Goal: Task Accomplishment & Management: Complete application form

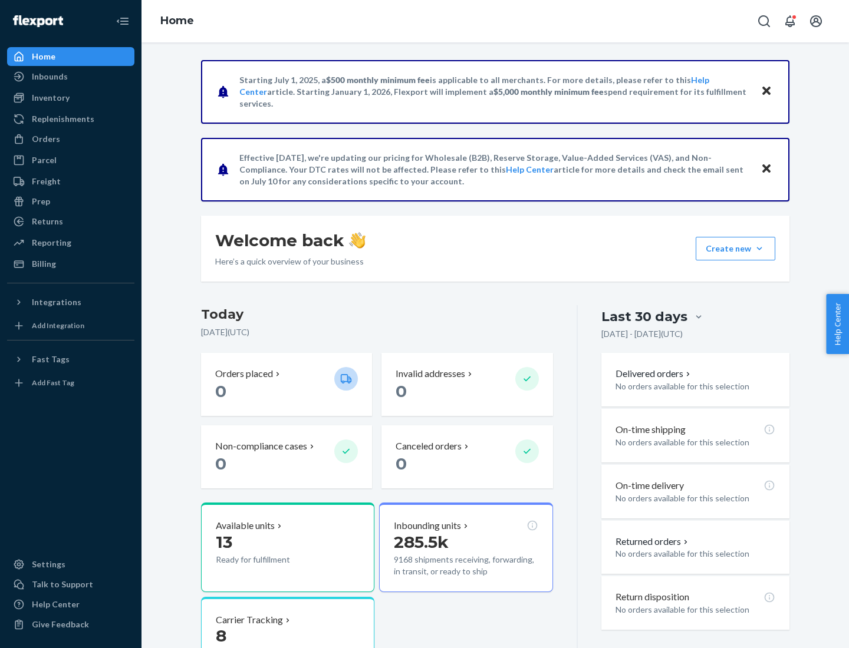
click at [759, 249] on button "Create new Create new inbound Create new order Create new product" at bounding box center [736, 249] width 80 height 24
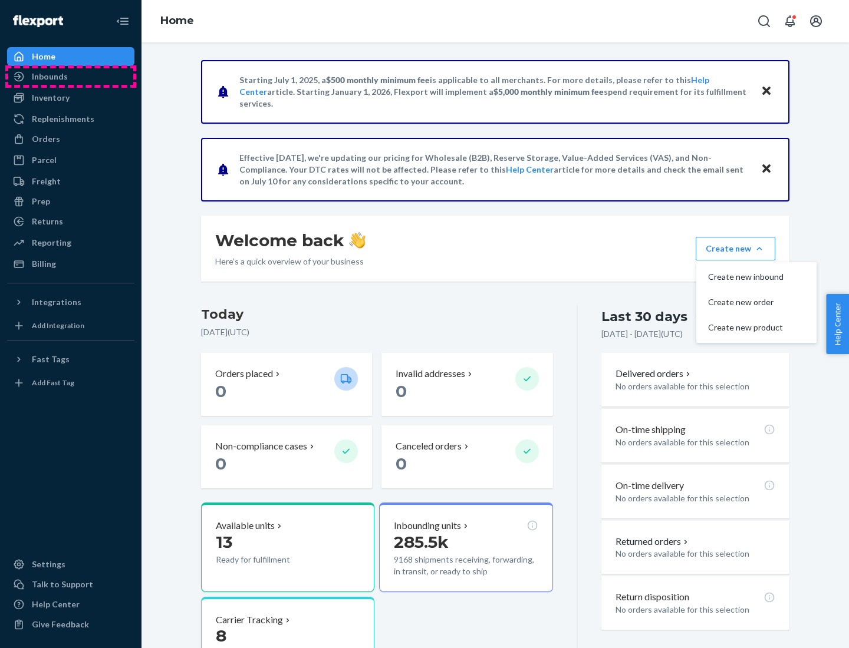
click at [71, 77] on div "Inbounds" at bounding box center [70, 76] width 125 height 17
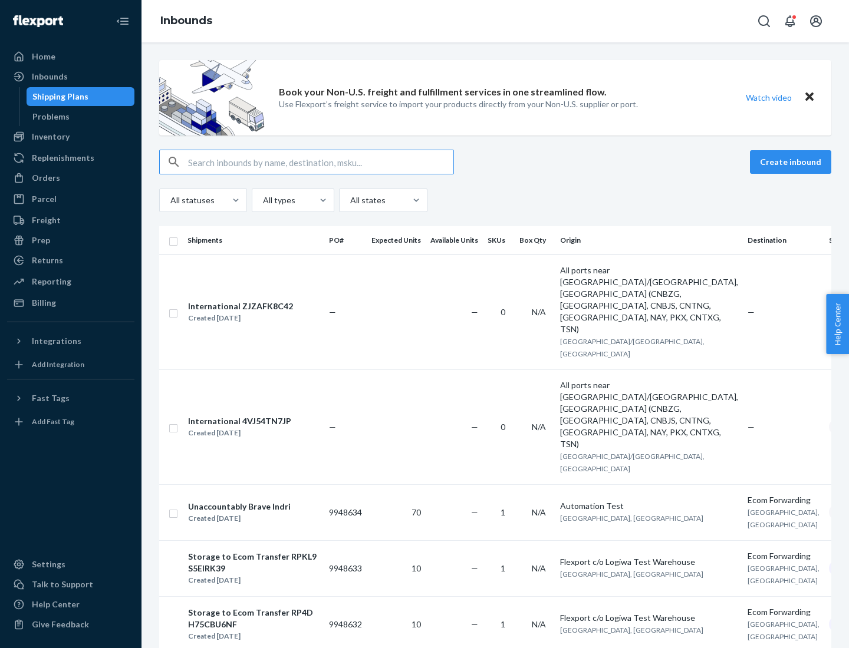
click at [792, 162] on button "Create inbound" at bounding box center [790, 162] width 81 height 24
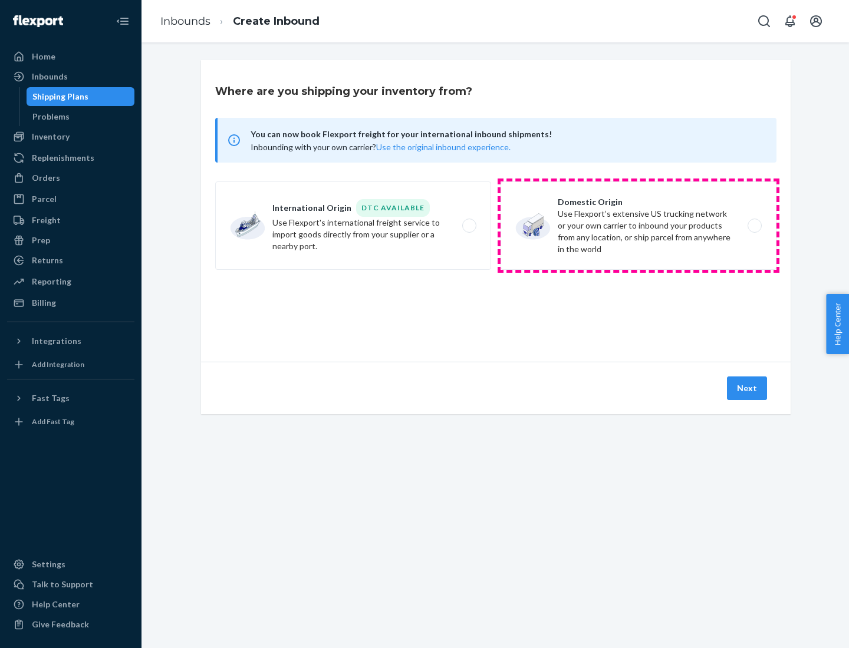
click at [638, 226] on label "Domestic Origin Use Flexport’s extensive US trucking network or your own carrie…" at bounding box center [638, 226] width 276 height 88
click at [754, 226] on input "Domestic Origin Use Flexport’s extensive US trucking network or your own carrie…" at bounding box center [758, 226] width 8 height 8
radio input "true"
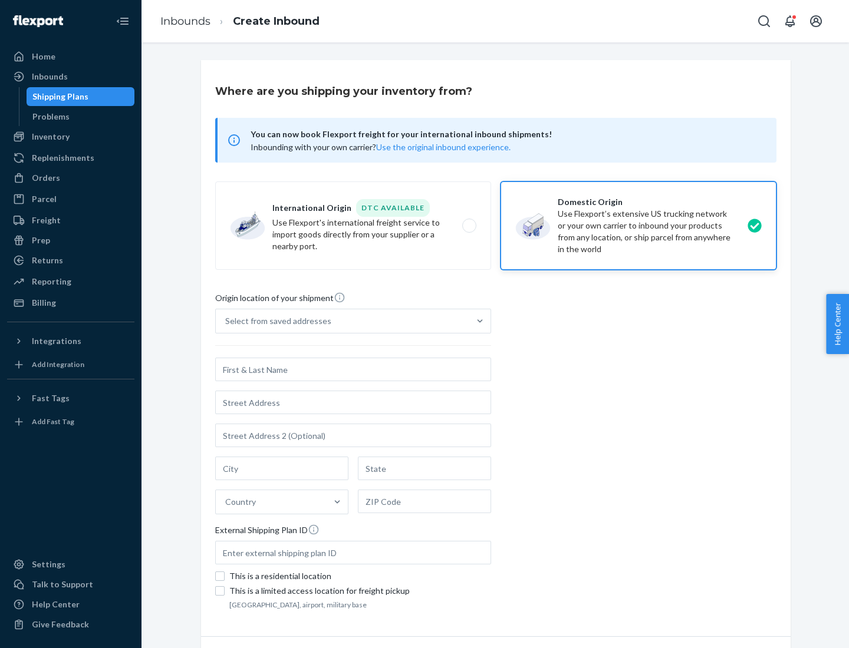
click at [275, 321] on div "Select from saved addresses" at bounding box center [278, 321] width 106 height 12
click at [226, 321] on input "Select from saved addresses" at bounding box center [225, 321] width 1 height 12
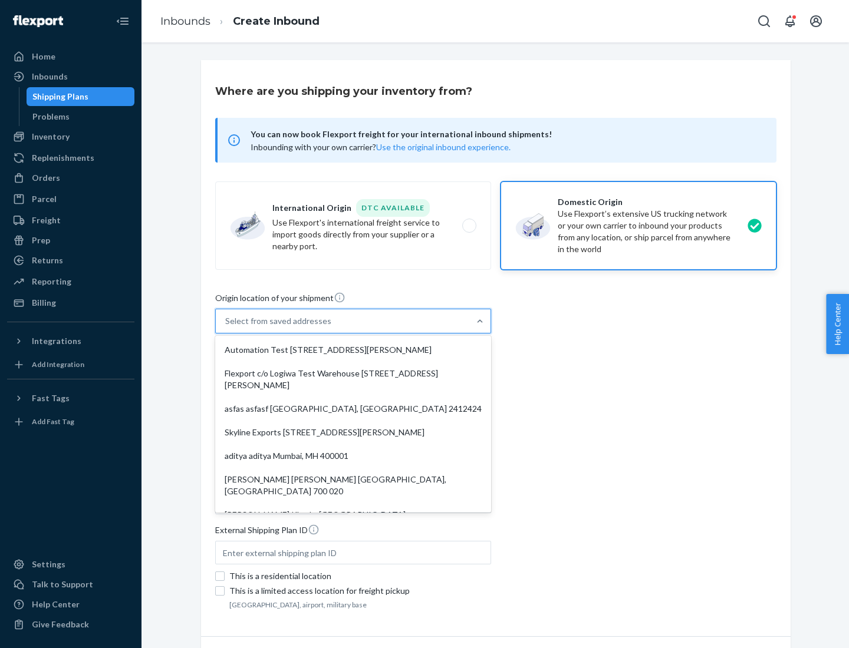
scroll to position [5, 0]
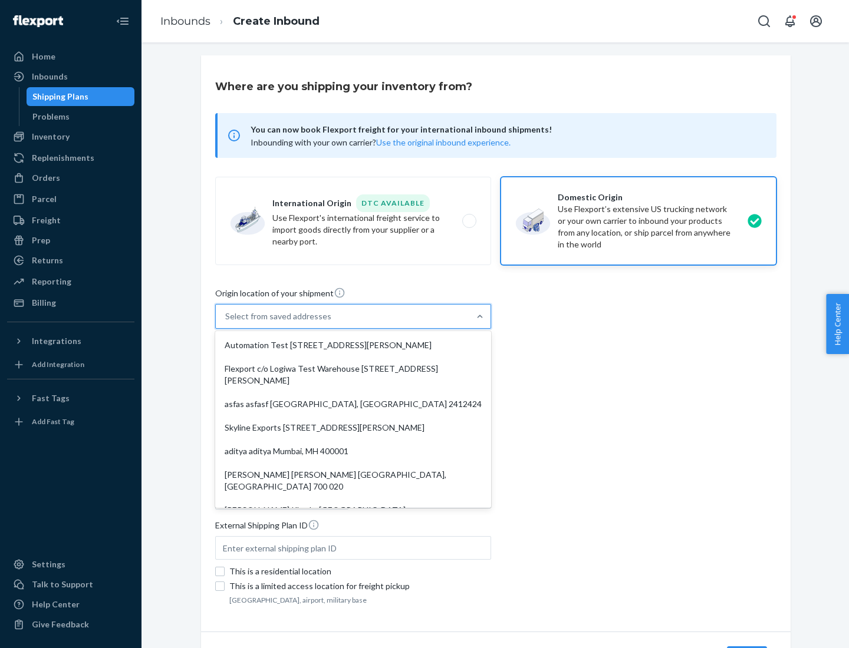
click at [353, 345] on div "Automation Test [STREET_ADDRESS][PERSON_NAME]" at bounding box center [353, 346] width 271 height 24
click at [226, 322] on input "option Automation Test [STREET_ADDRESS][PERSON_NAME]. 9 results available. Use …" at bounding box center [225, 317] width 1 height 12
type input "Automation Test"
type input "9th Floor"
type input "[GEOGRAPHIC_DATA]"
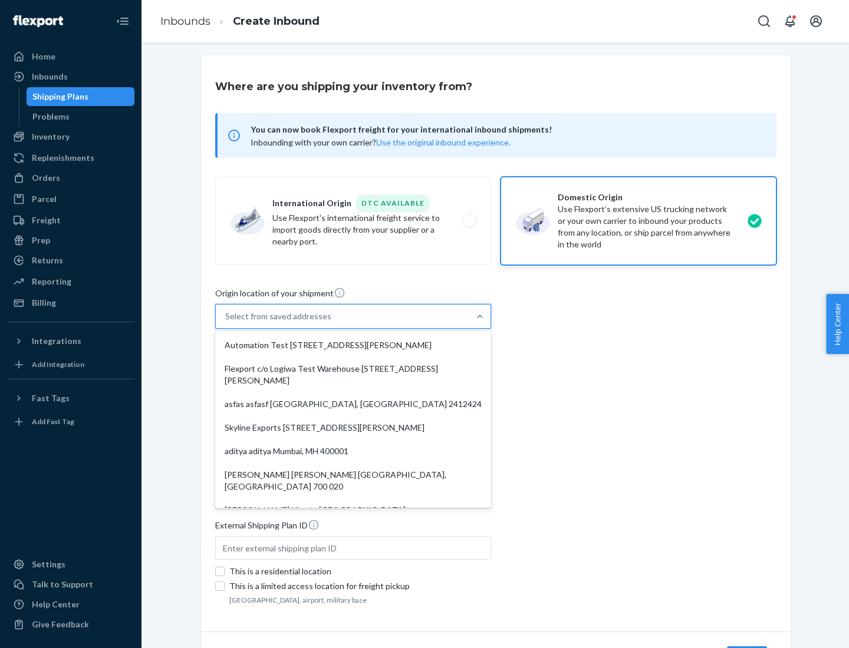
type input "CA"
type input "94104"
type input "[STREET_ADDRESS][PERSON_NAME]"
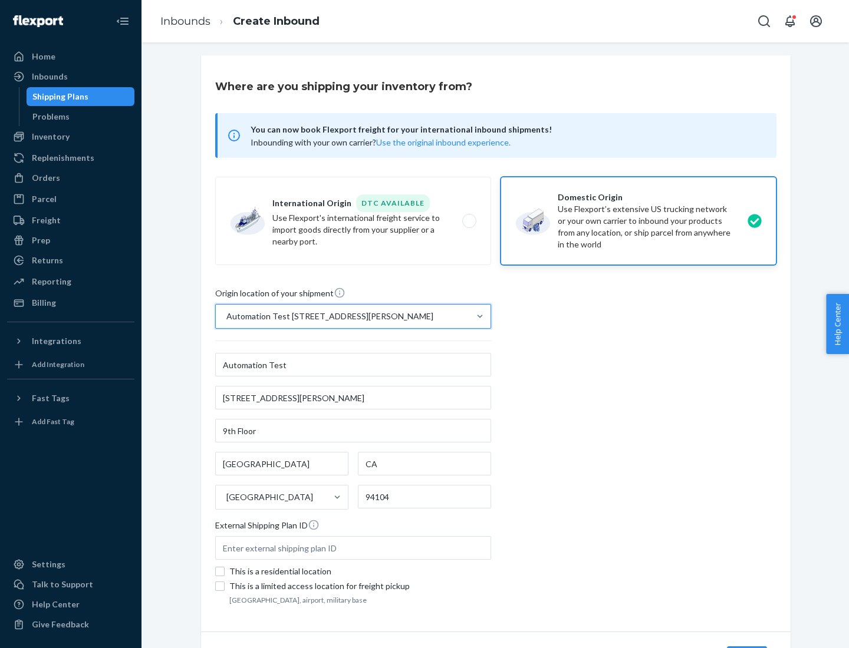
scroll to position [69, 0]
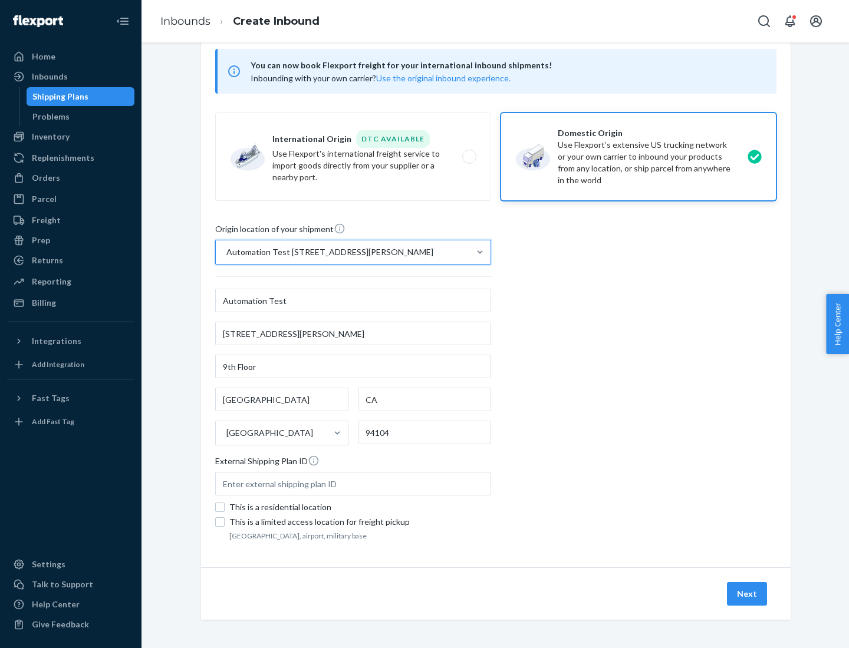
click at [747, 594] on button "Next" at bounding box center [747, 594] width 40 height 24
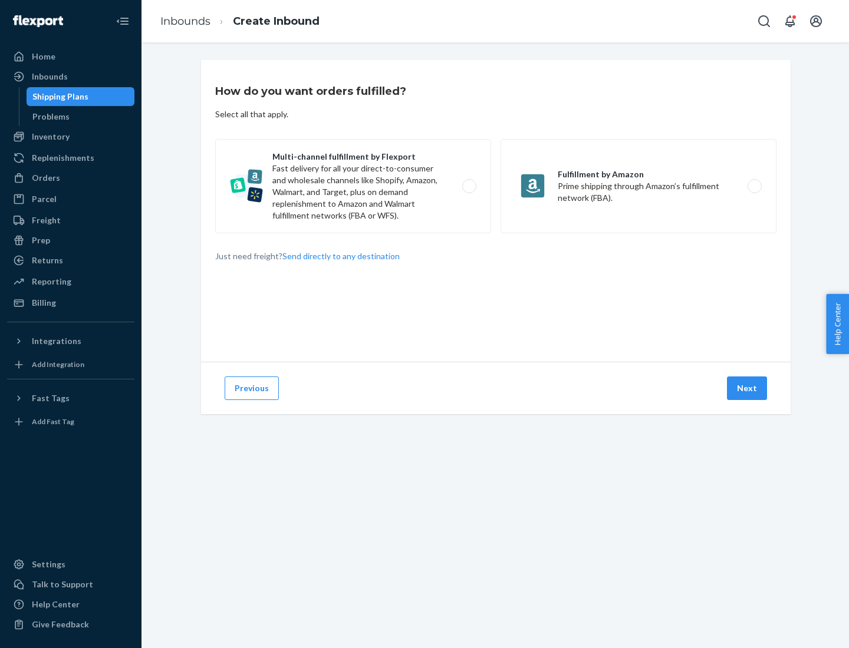
click at [353, 186] on label "Multi-channel fulfillment by Flexport Fast delivery for all your direct-to-cons…" at bounding box center [353, 186] width 276 height 94
click at [469, 186] on input "Multi-channel fulfillment by Flexport Fast delivery for all your direct-to-cons…" at bounding box center [473, 187] width 8 height 8
radio input "true"
click at [747, 388] on button "Next" at bounding box center [747, 389] width 40 height 24
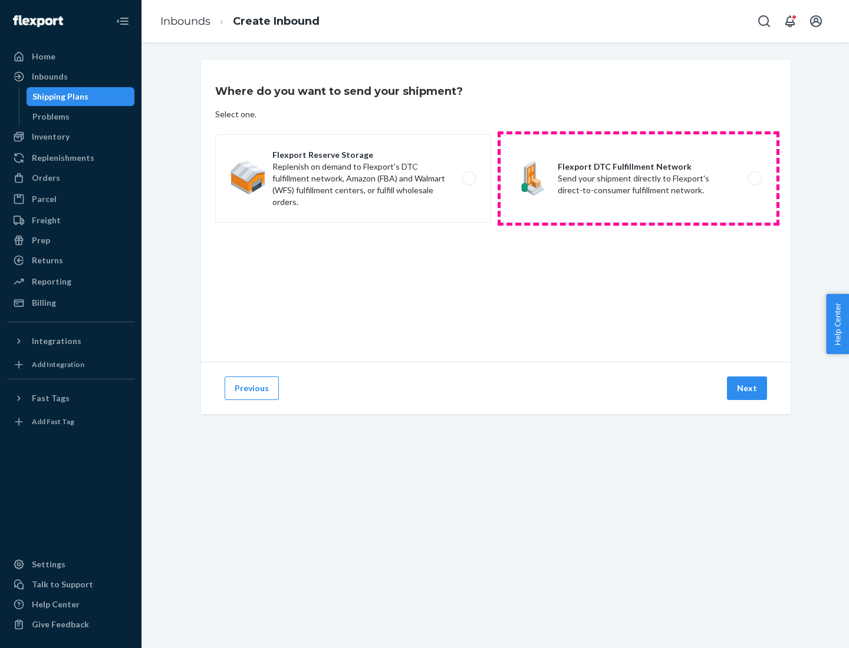
click at [638, 179] on label "Flexport DTC Fulfillment Network Send your shipment directly to Flexport's dire…" at bounding box center [638, 178] width 276 height 88
click at [754, 179] on input "Flexport DTC Fulfillment Network Send your shipment directly to Flexport's dire…" at bounding box center [758, 179] width 8 height 8
radio input "true"
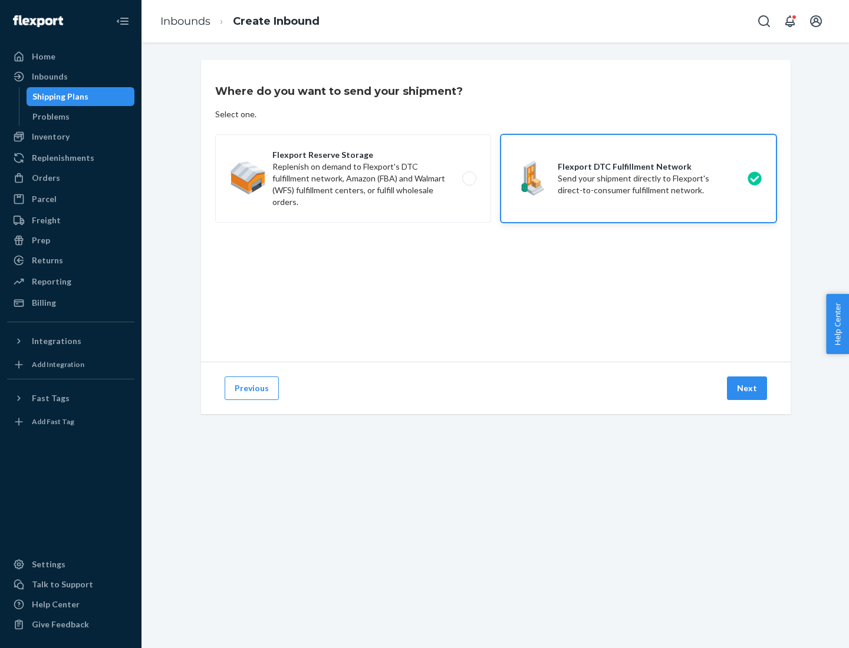
click at [747, 388] on button "Next" at bounding box center [747, 389] width 40 height 24
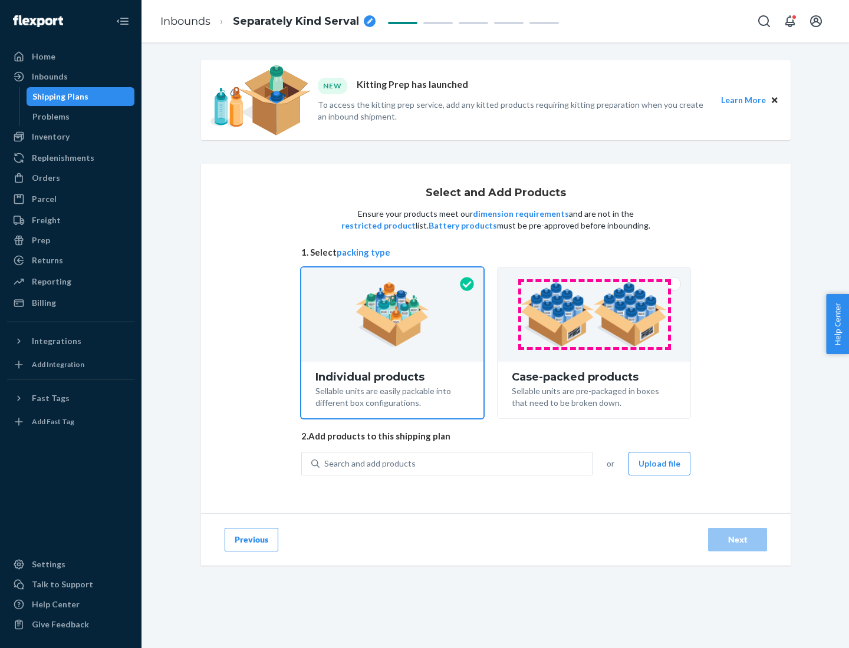
click at [594, 315] on img at bounding box center [593, 314] width 147 height 65
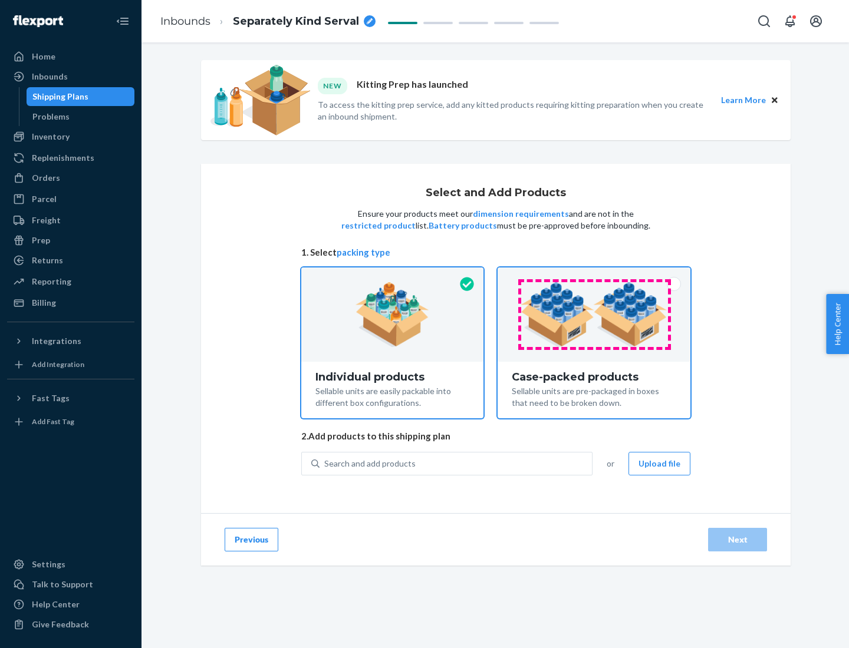
click at [594, 275] on input "Case-packed products Sellable units are pre-packaged in boxes that need to be b…" at bounding box center [594, 272] width 8 height 8
radio input "true"
radio input "false"
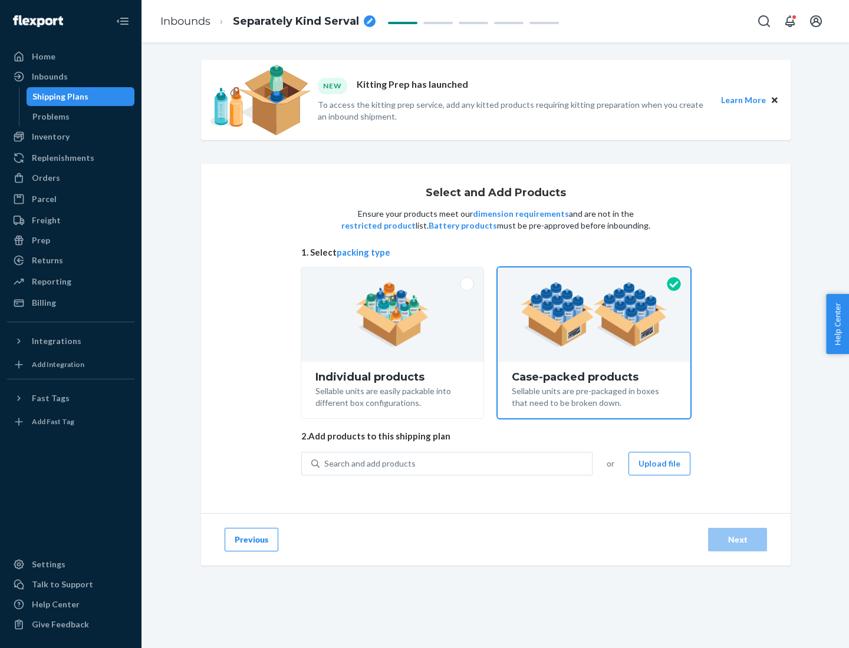
click at [456, 463] on div "Search and add products" at bounding box center [455, 463] width 272 height 21
click at [325, 463] on input "Search and add products" at bounding box center [324, 464] width 1 height 12
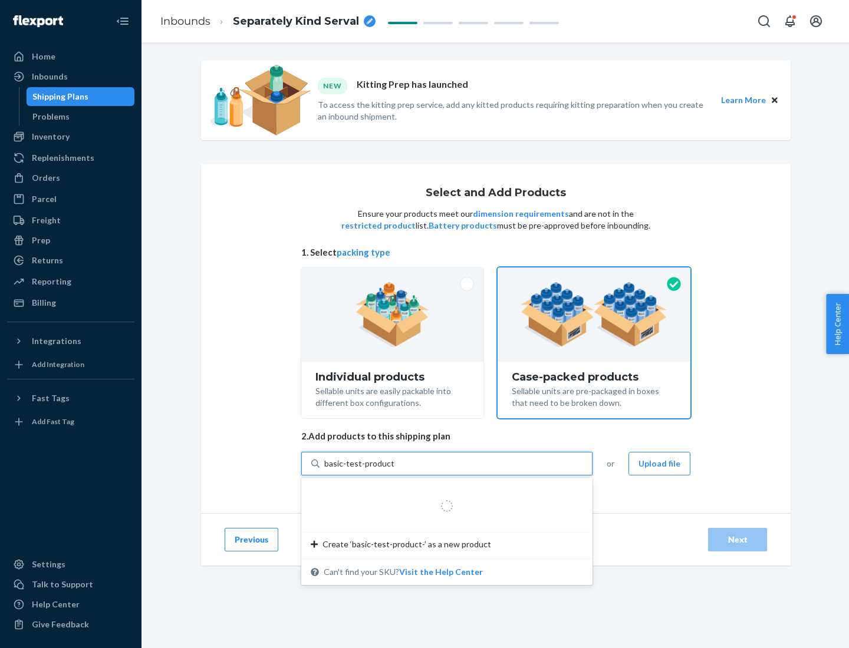
type input "basic-test-product-1"
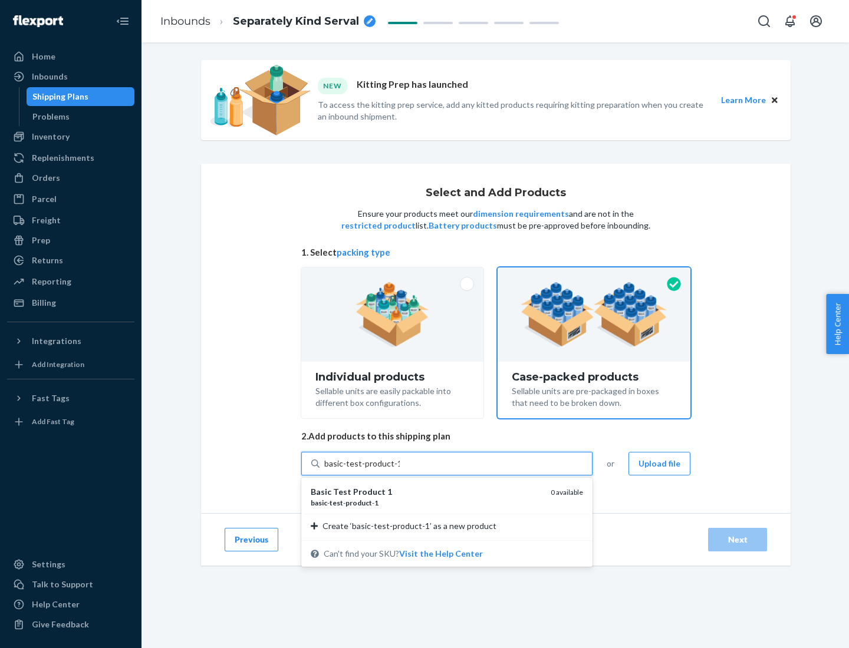
click at [426, 503] on div "basic - test - product - 1" at bounding box center [426, 503] width 230 height 10
click at [400, 470] on input "basic-test-product-1" at bounding box center [361, 464] width 75 height 12
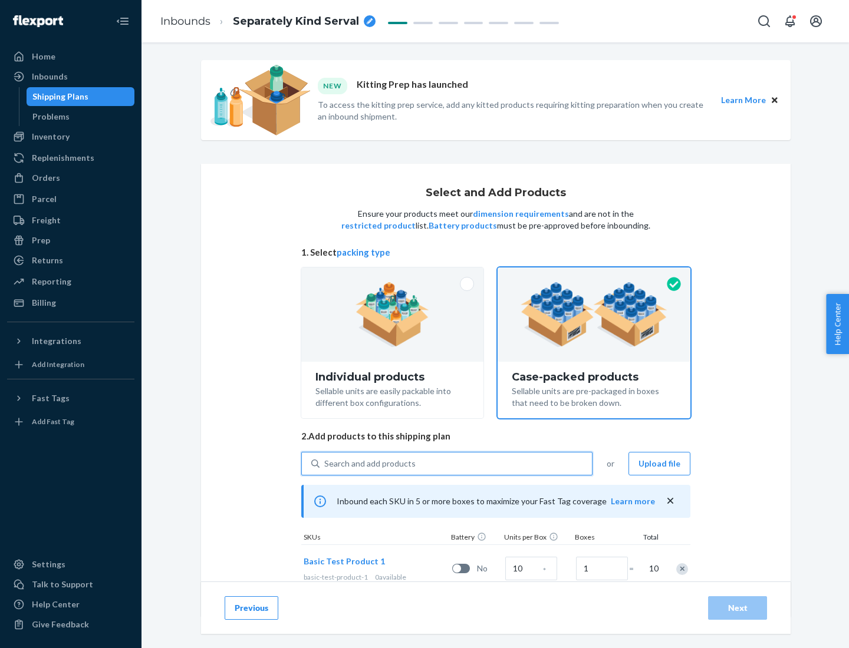
scroll to position [35, 0]
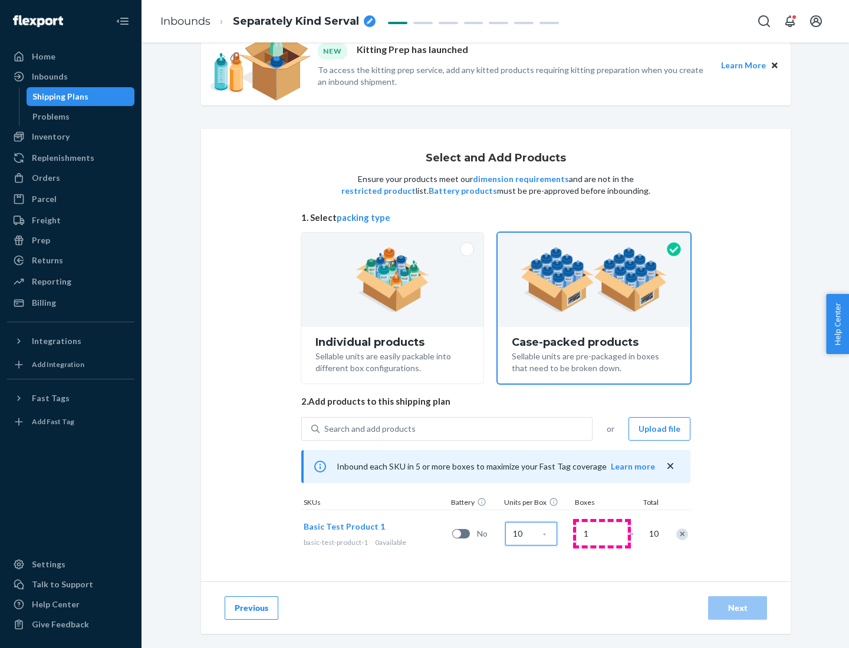
type input "10"
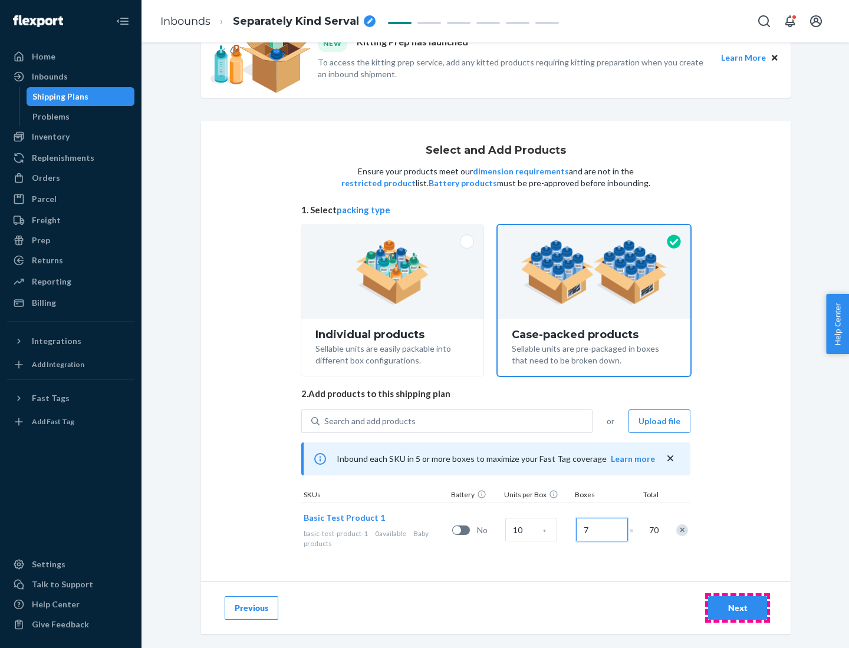
type input "7"
click at [737, 608] on div "Next" at bounding box center [737, 608] width 39 height 12
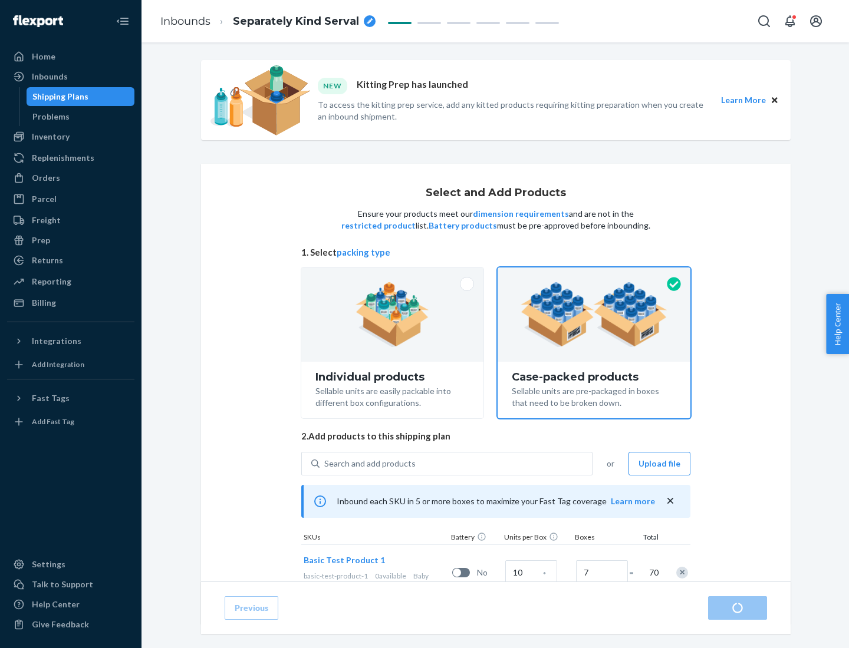
radio input "true"
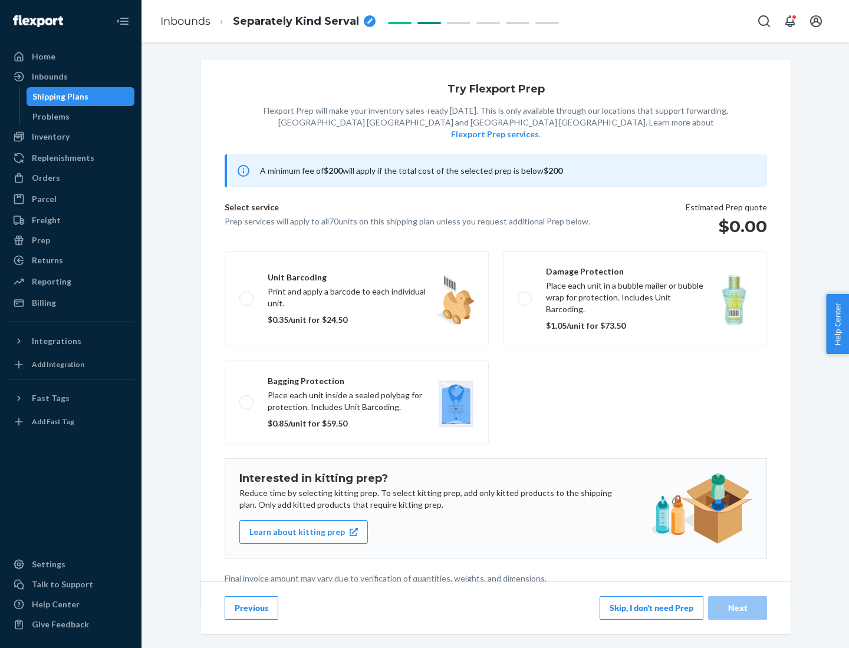
scroll to position [3, 0]
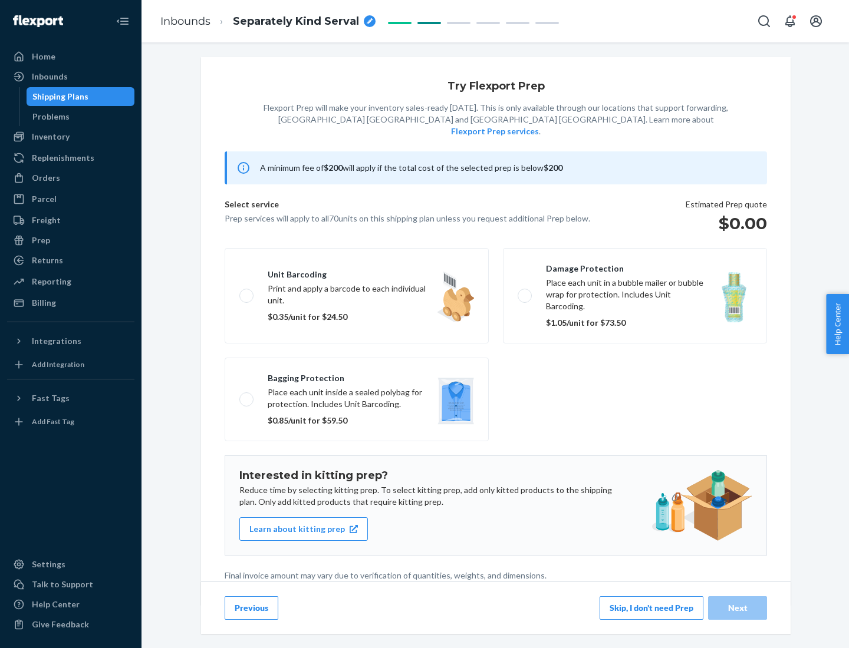
click at [357, 375] on label "Bagging protection Place each unit inside a sealed polybag for protection. Incl…" at bounding box center [357, 400] width 264 height 84
click at [247, 396] on input "Bagging protection Place each unit inside a sealed polybag for protection. Incl…" at bounding box center [243, 400] width 8 height 8
checkbox input "true"
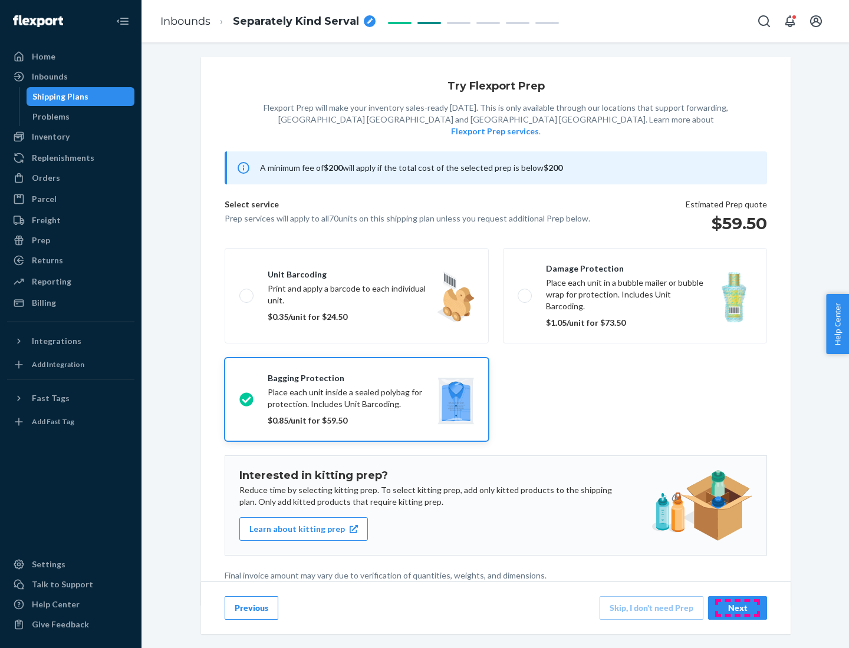
click at [737, 608] on div "Next" at bounding box center [737, 608] width 39 height 12
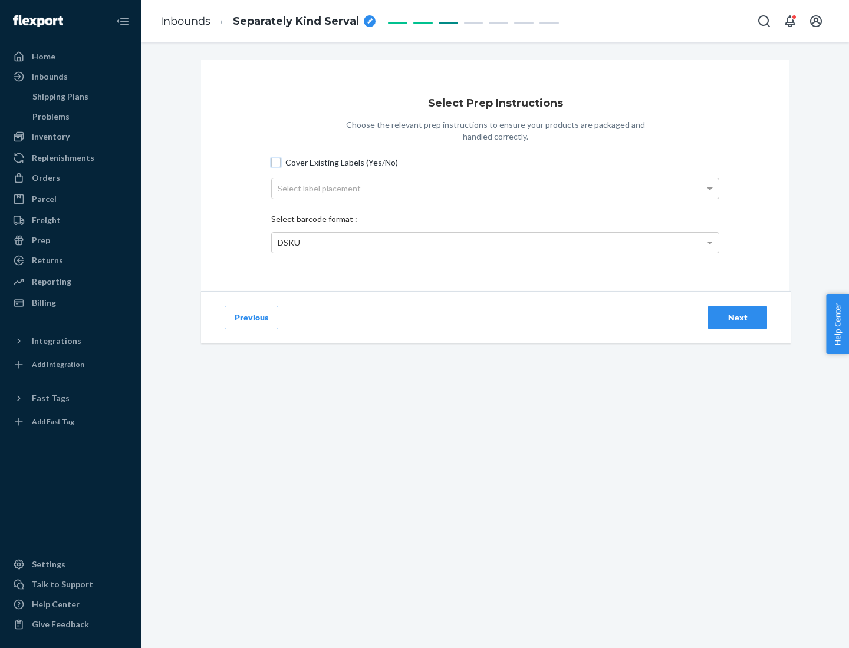
click at [276, 162] on input "Cover Existing Labels (Yes/No)" at bounding box center [275, 162] width 9 height 9
checkbox input "true"
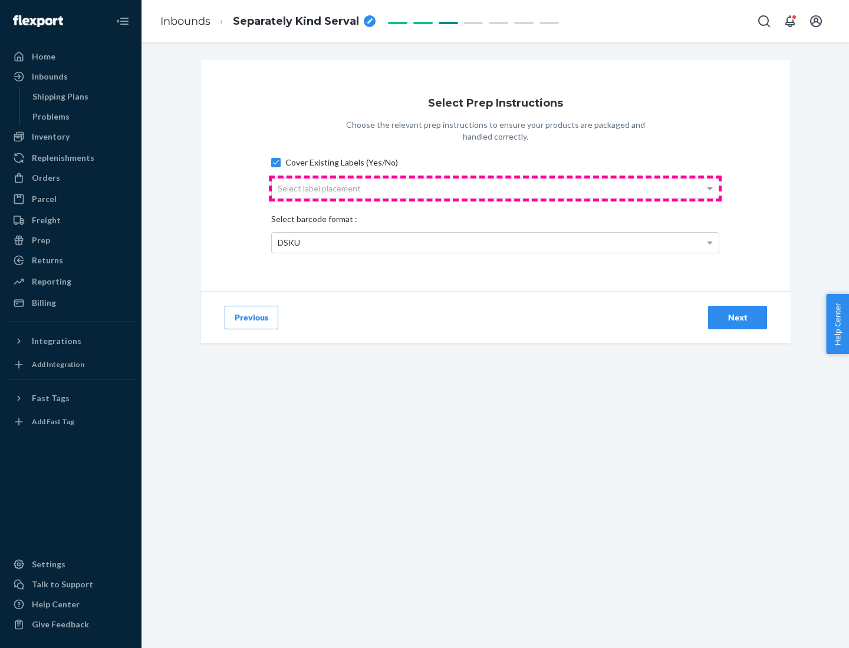
click at [495, 188] on div "Select label placement" at bounding box center [495, 189] width 447 height 20
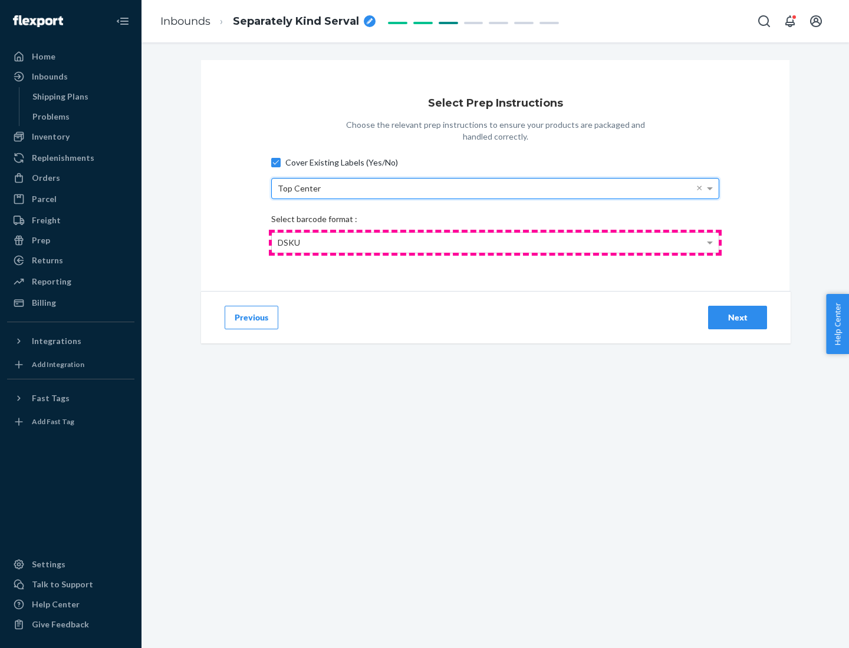
click at [495, 242] on div "DSKU" at bounding box center [495, 243] width 447 height 20
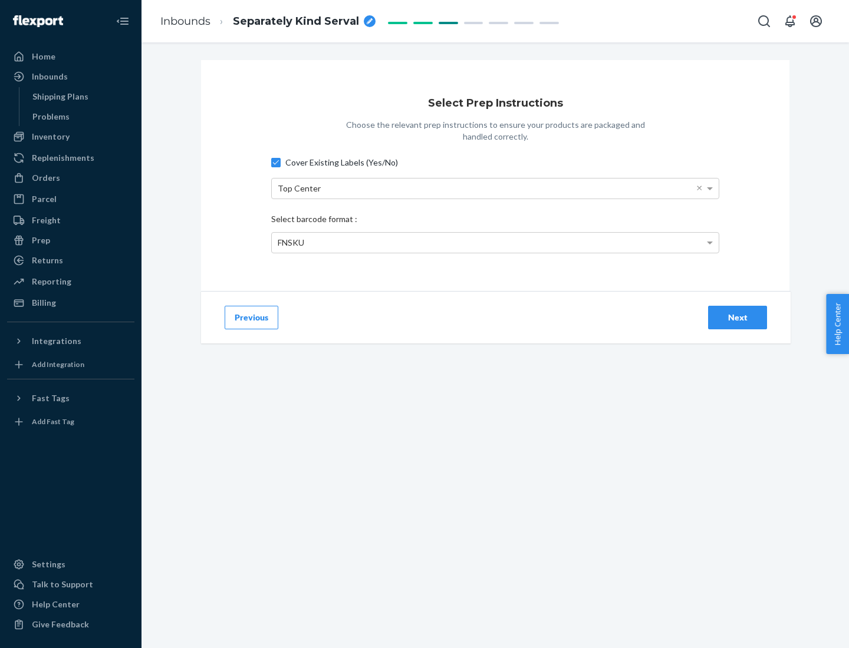
click at [737, 317] on div "Next" at bounding box center [737, 318] width 39 height 12
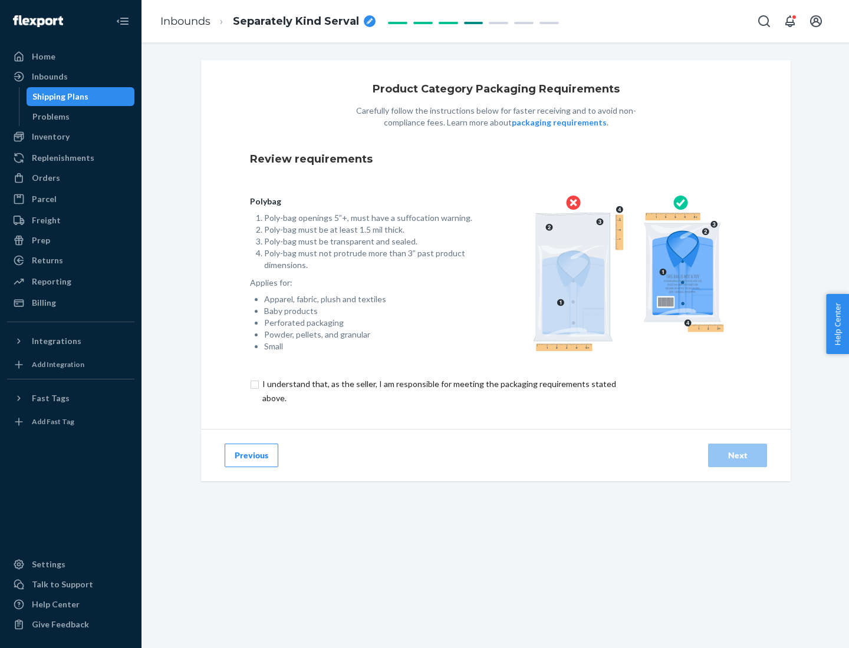
click at [438, 391] on input "checkbox" at bounding box center [446, 391] width 392 height 28
checkbox input "true"
click at [737, 455] on div "Next" at bounding box center [737, 456] width 39 height 12
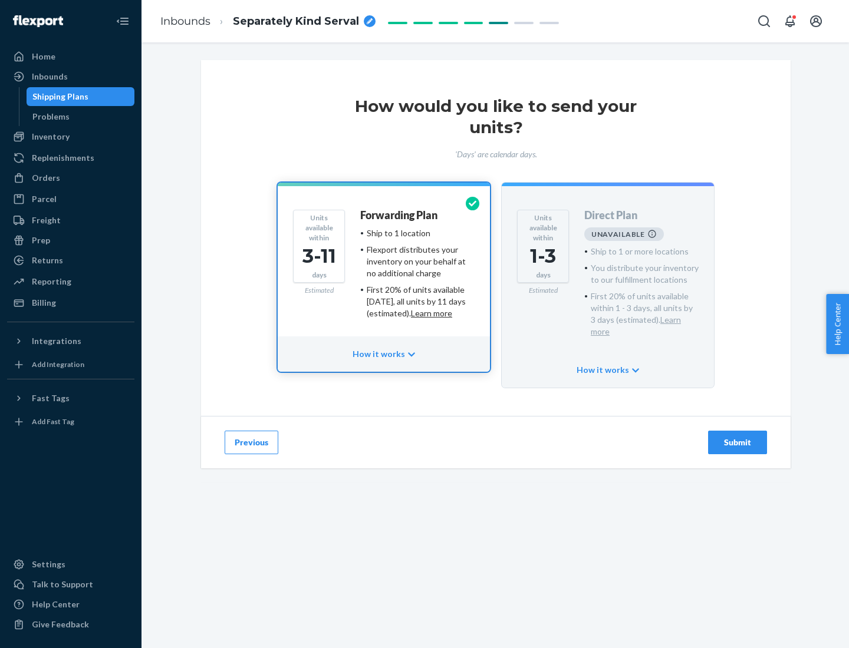
click at [400, 215] on h4 "Forwarding Plan" at bounding box center [398, 216] width 77 height 12
click at [737, 437] on div "Submit" at bounding box center [737, 443] width 39 height 12
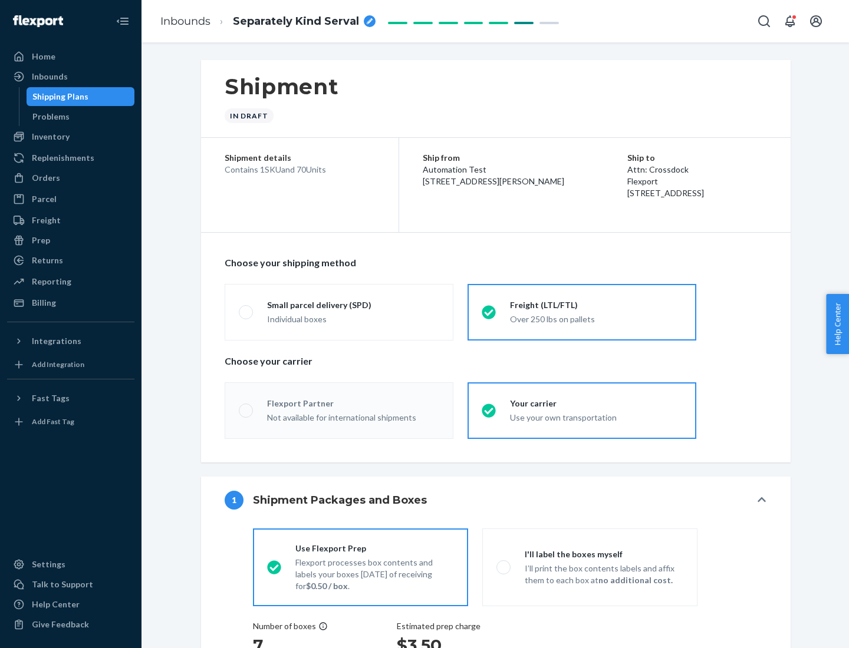
radio input "true"
radio input "false"
radio input "true"
radio input "false"
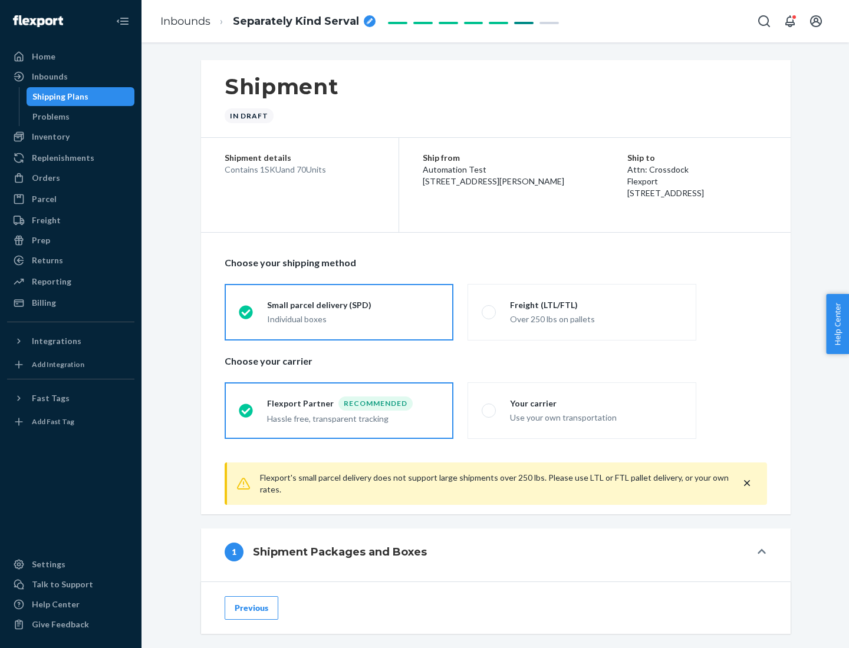
click at [582, 312] on div "Over 250 lbs on pallets" at bounding box center [596, 318] width 172 height 14
click at [489, 312] on input "Freight (LTL/FTL) Over 250 lbs on pallets" at bounding box center [486, 312] width 8 height 8
radio input "true"
radio input "false"
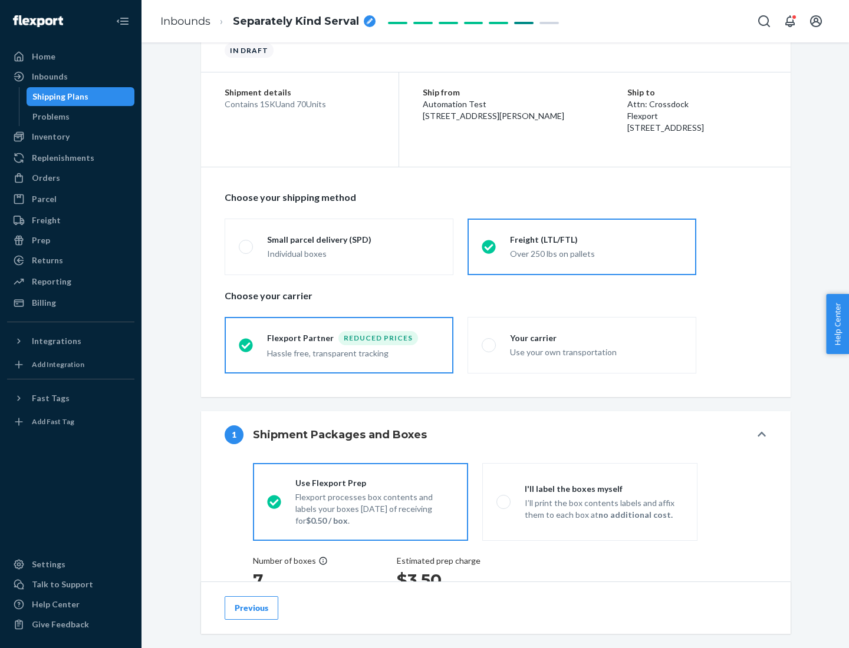
click at [339, 345] on div "Hassle free, transparent tracking" at bounding box center [353, 352] width 172 height 14
click at [246, 345] on input "Flexport Partner Reduced prices Hassle free, transparent tracking" at bounding box center [243, 345] width 8 height 8
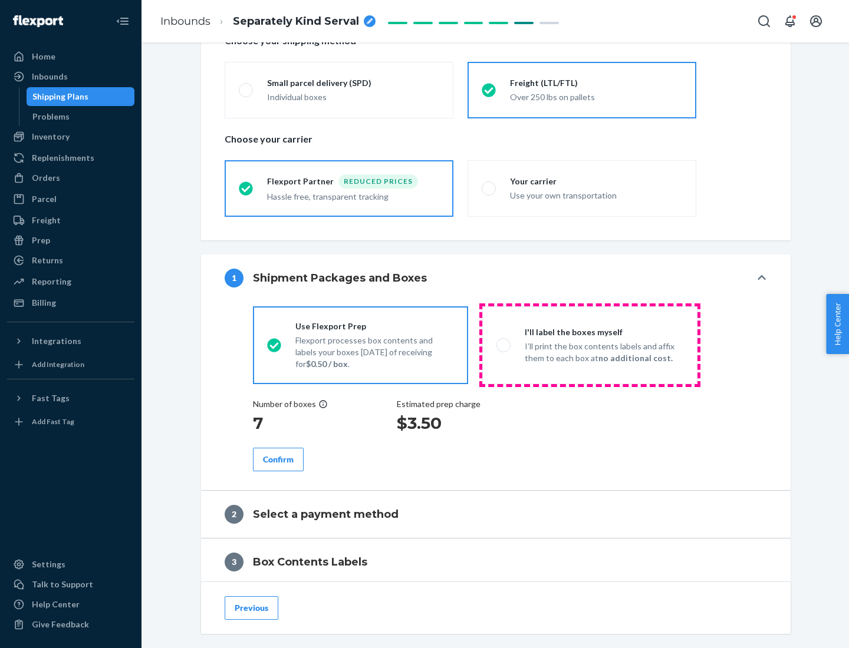
click at [589, 345] on p "I’ll print the box contents labels and affix them to each box at no additional …" at bounding box center [604, 353] width 159 height 24
click at [504, 345] on input "I'll label the boxes myself I’ll print the box contents labels and affix them t…" at bounding box center [500, 345] width 8 height 8
radio input "true"
radio input "false"
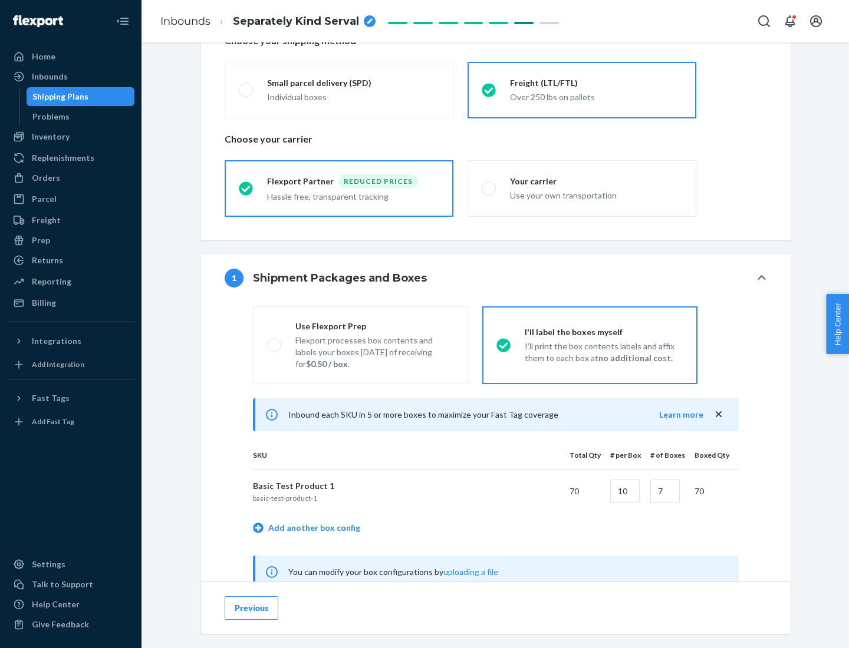
scroll to position [368, 0]
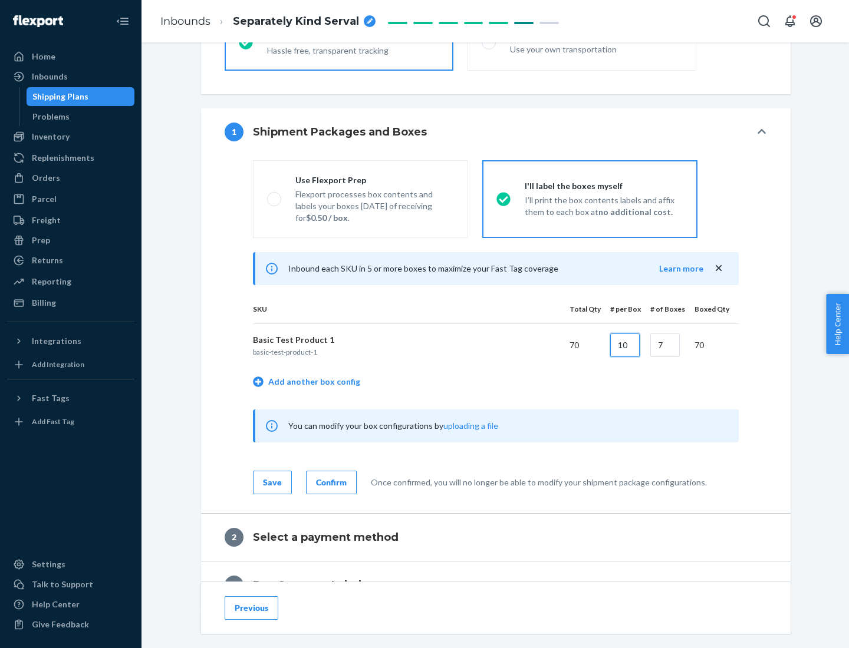
type input "10"
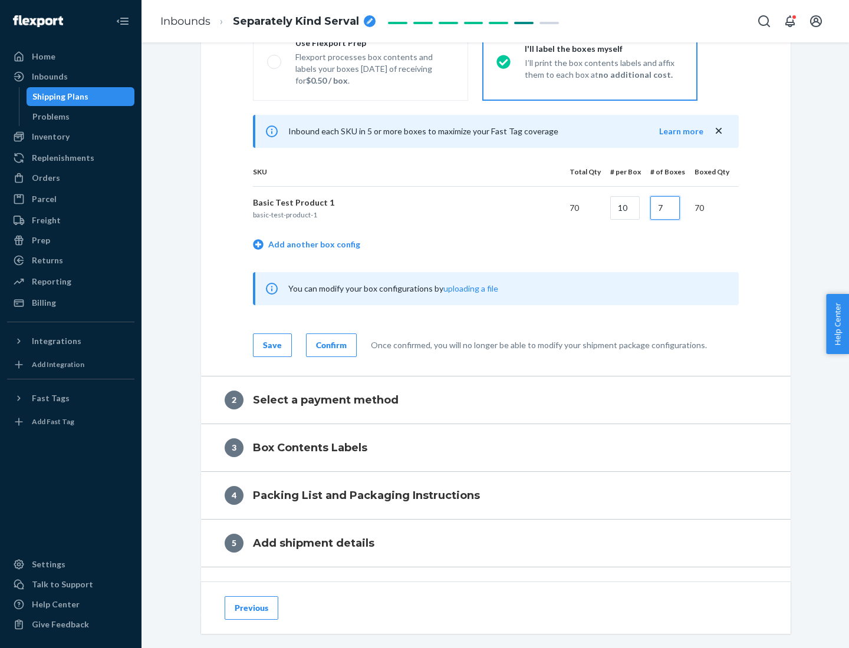
type input "7"
click at [329, 345] on div "Confirm" at bounding box center [331, 346] width 31 height 12
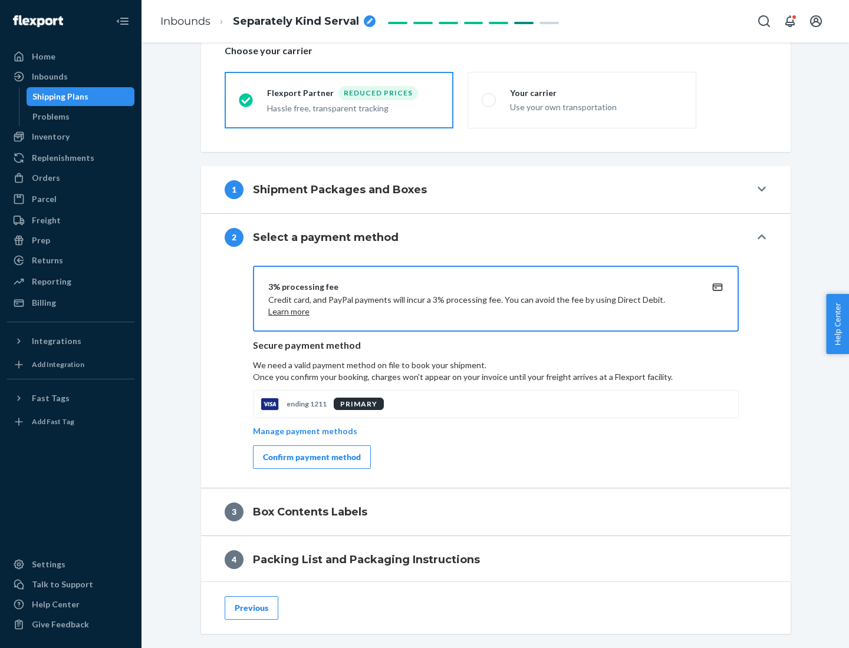
scroll to position [423, 0]
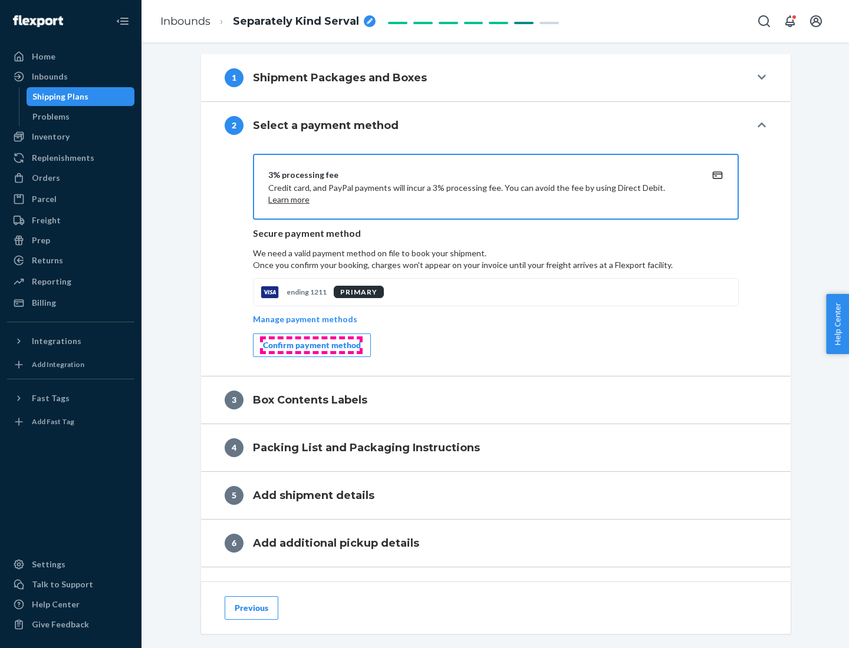
click at [311, 345] on div "Confirm payment method" at bounding box center [312, 346] width 98 height 12
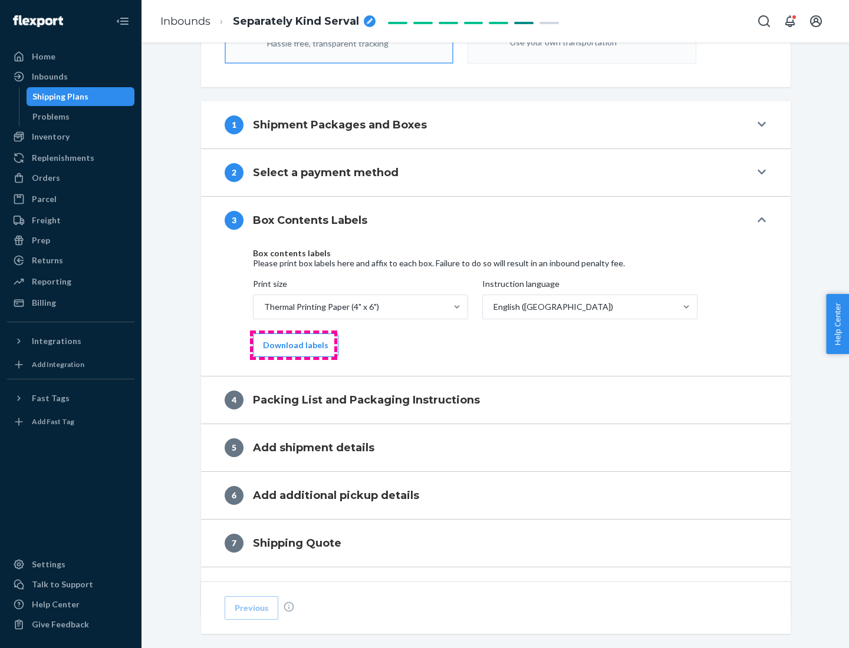
click at [293, 345] on button "Download labels" at bounding box center [295, 346] width 85 height 24
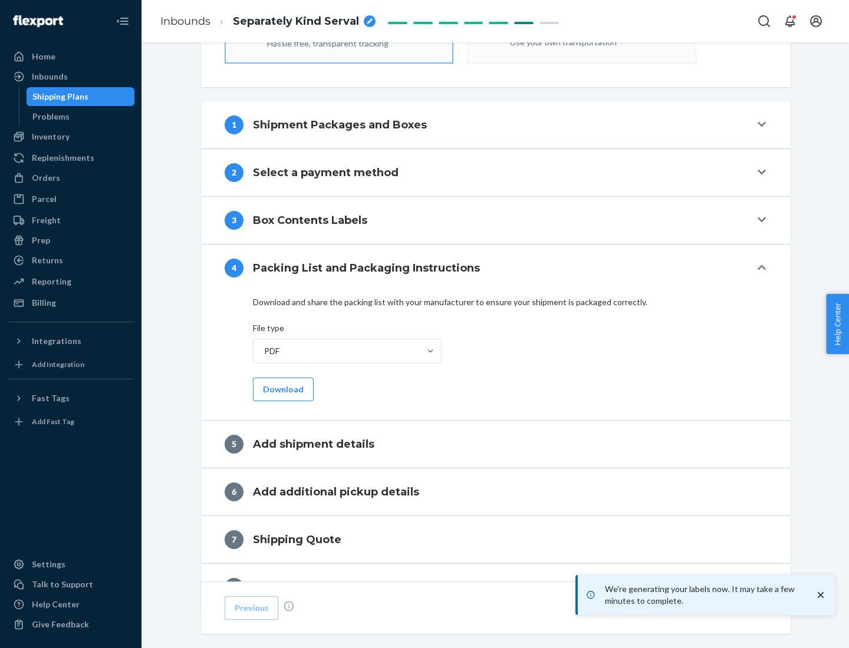
scroll to position [420, 0]
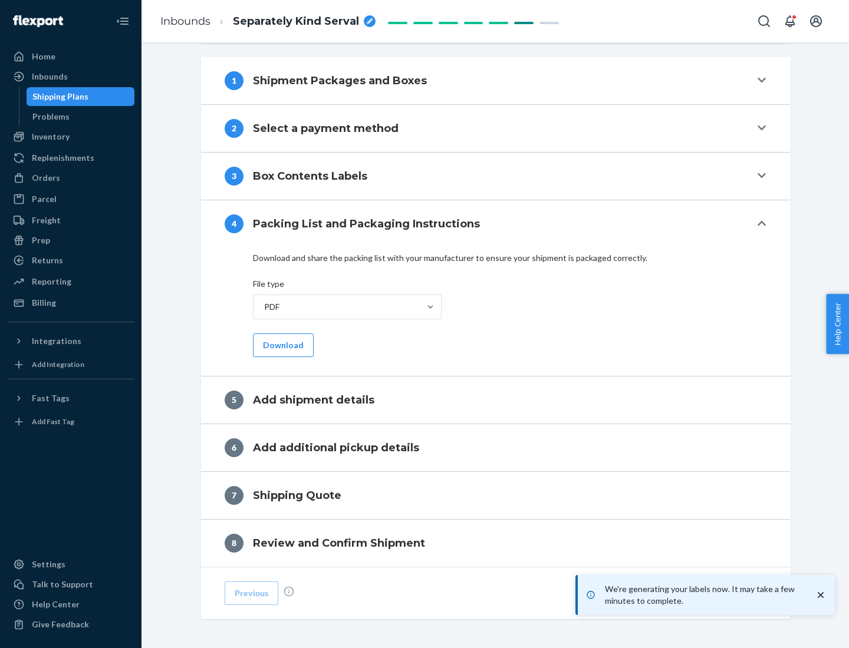
click at [282, 345] on button "Download" at bounding box center [283, 346] width 61 height 24
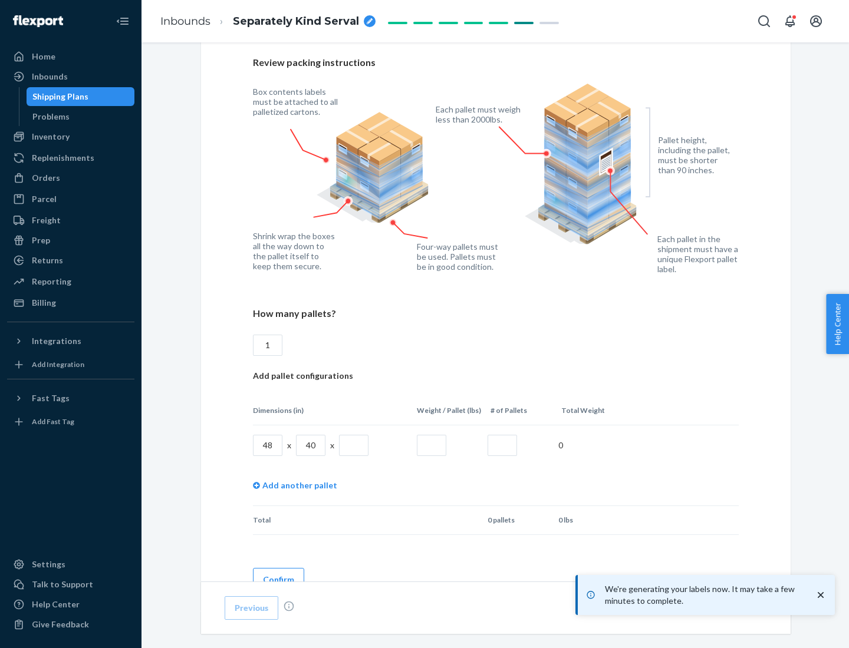
scroll to position [856, 0]
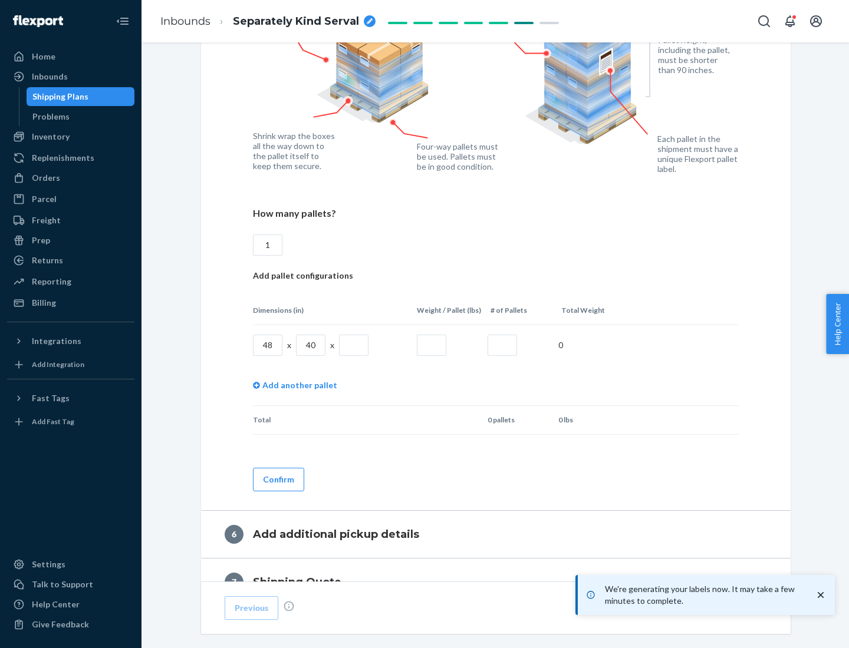
type input "1"
type input "40"
type input "200"
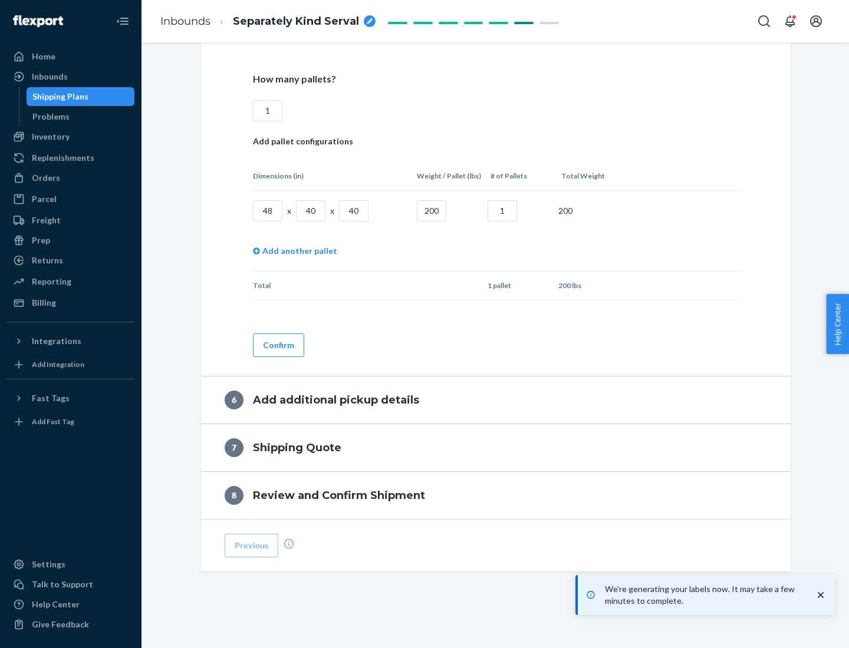
type input "1"
click at [278, 345] on button "Confirm" at bounding box center [278, 346] width 51 height 24
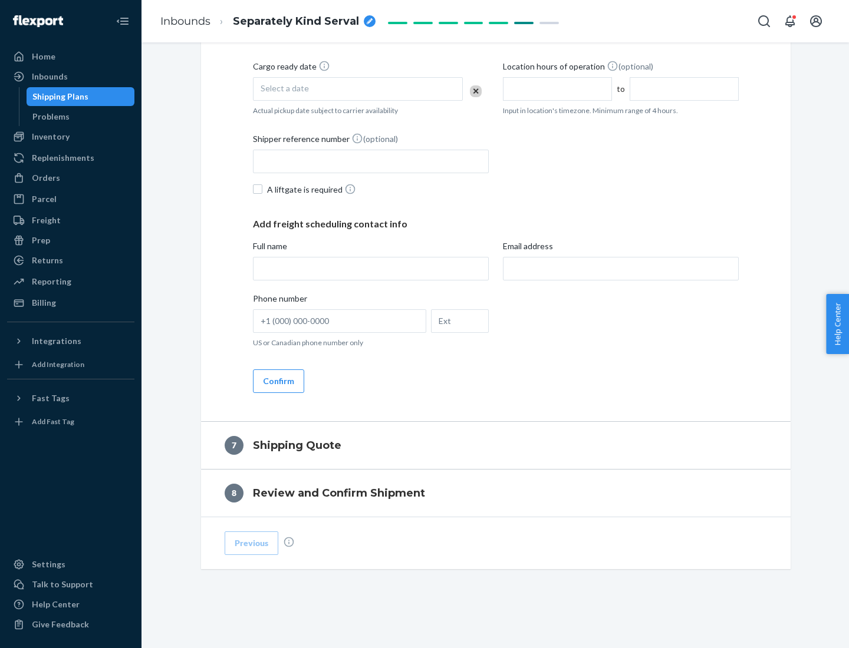
scroll to position [451, 0]
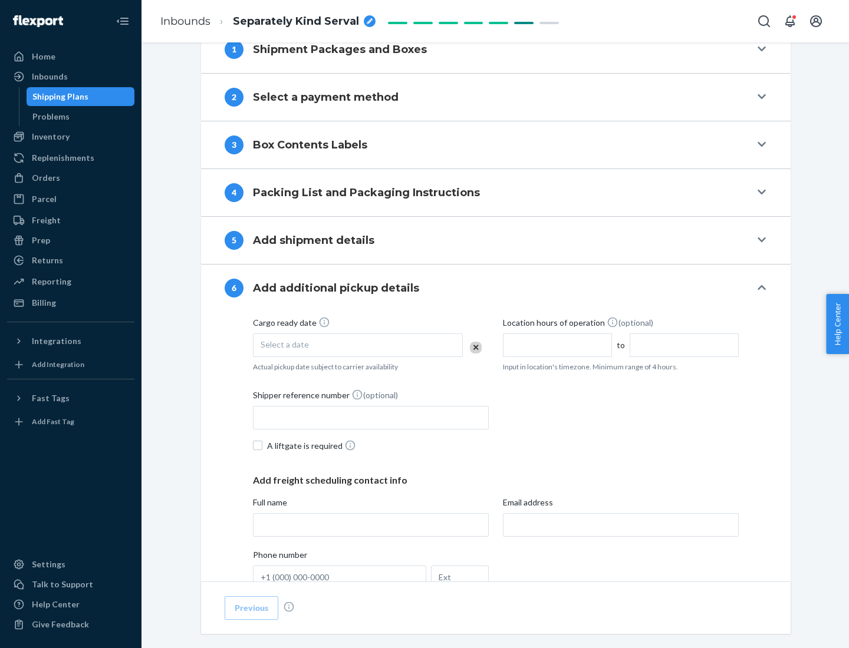
click at [358, 345] on div "Select a date" at bounding box center [358, 346] width 210 height 24
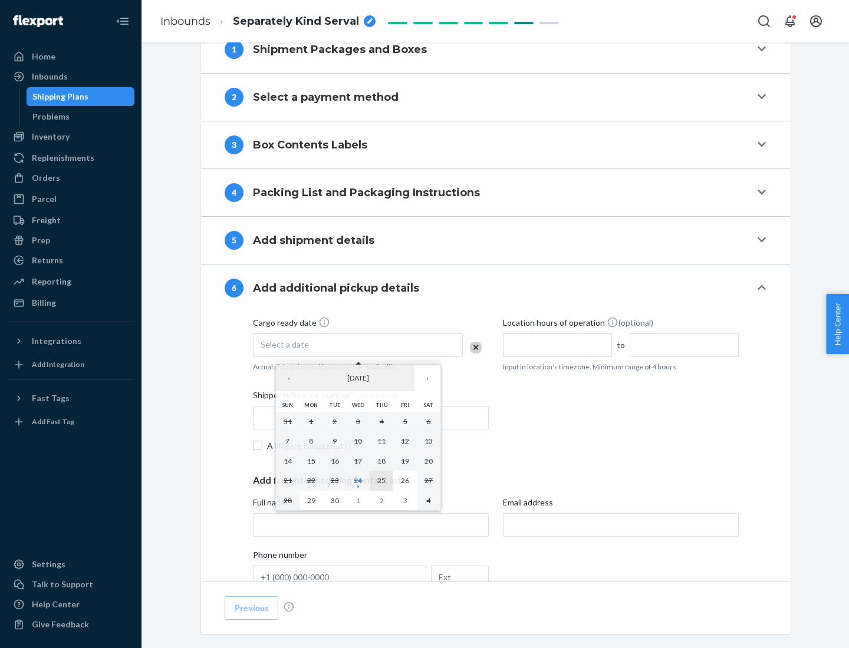
click at [381, 480] on abbr "25" at bounding box center [381, 480] width 8 height 9
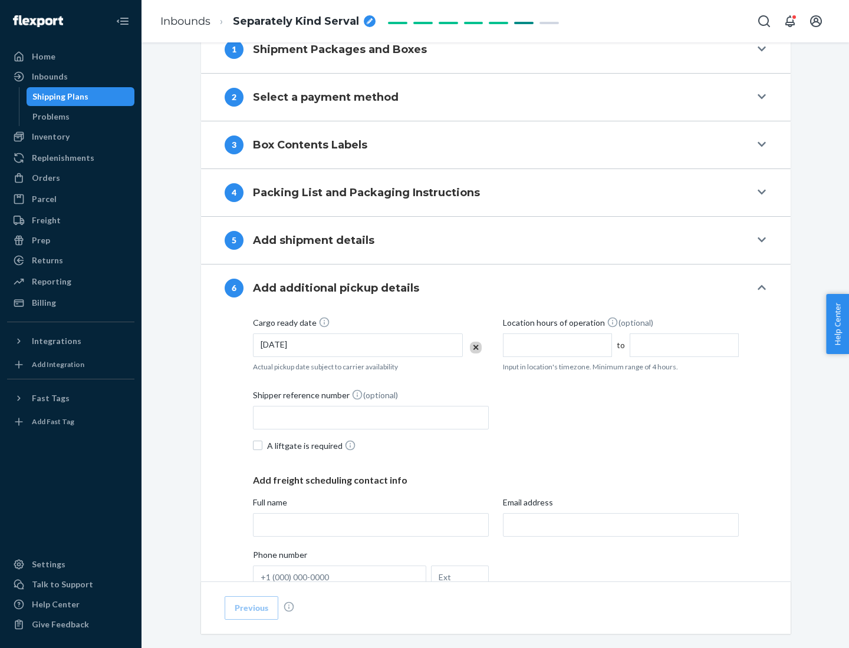
scroll to position [631, 0]
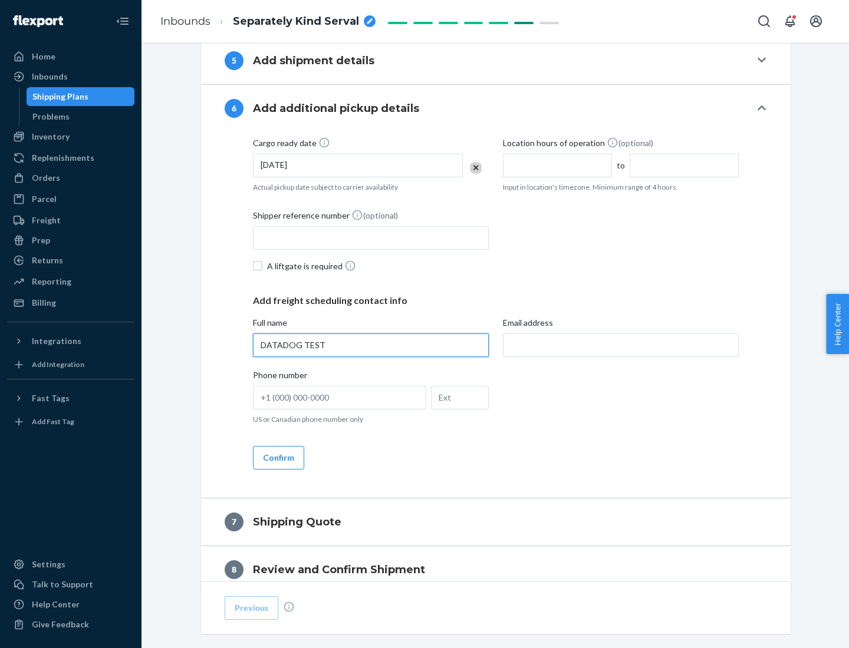
type input "DATADOG TEST"
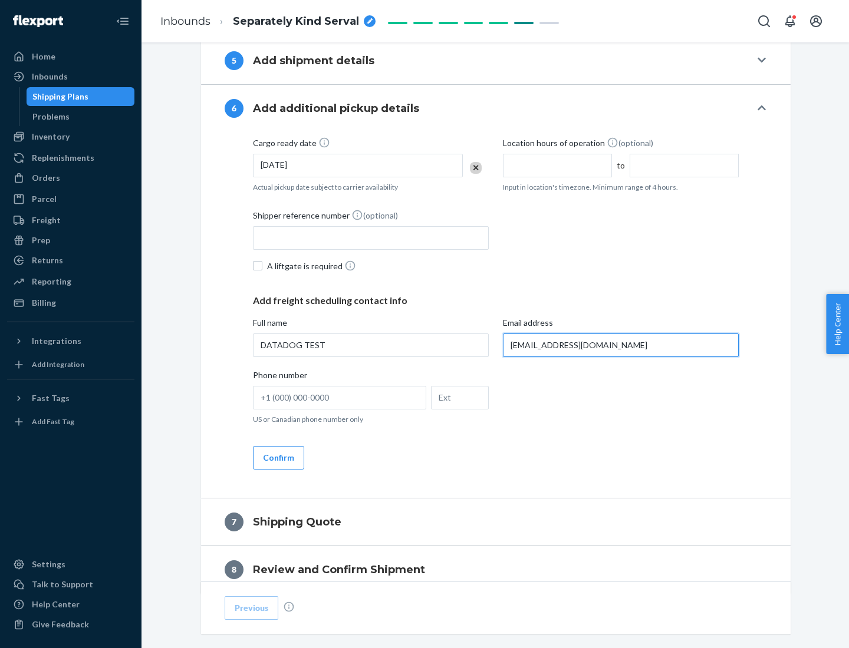
scroll to position [683, 0]
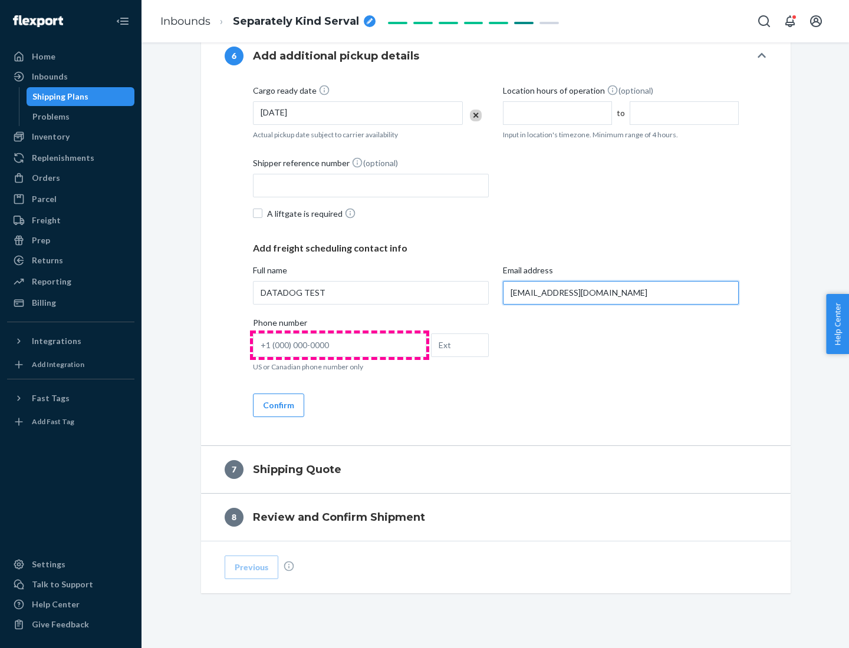
type input "[EMAIL_ADDRESS][DOMAIN_NAME]"
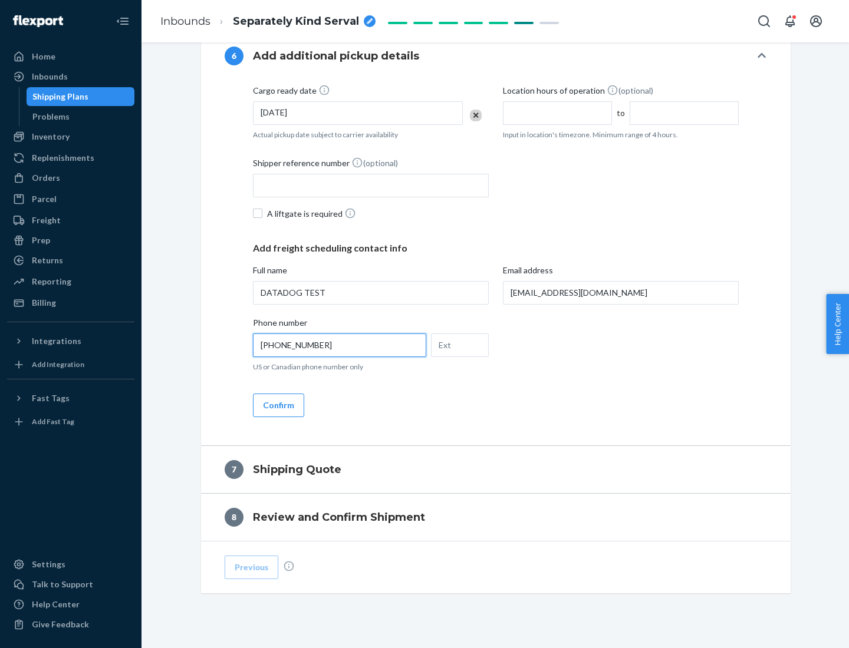
scroll to position [707, 0]
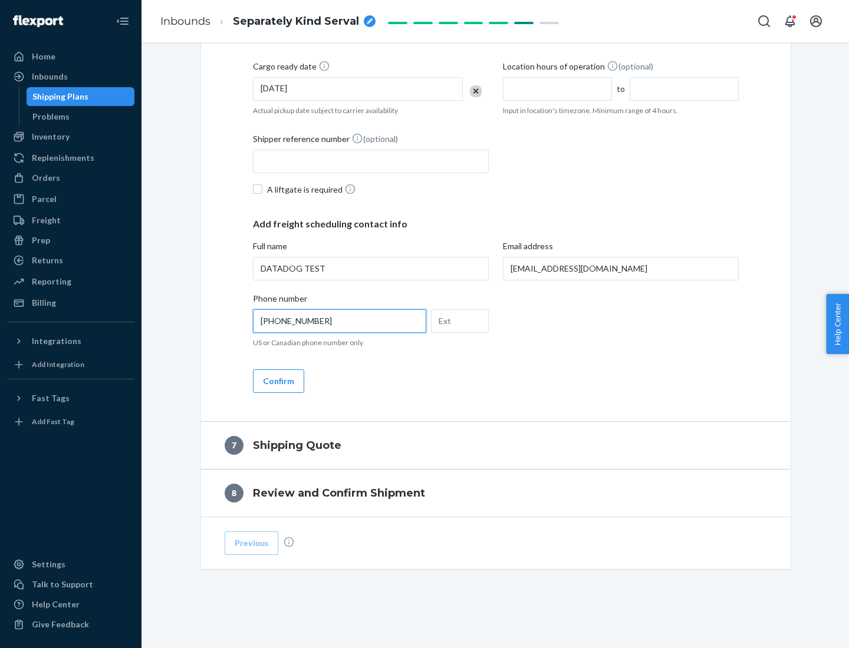
type input "[PHONE_NUMBER]"
click at [278, 381] on button "Confirm" at bounding box center [278, 382] width 51 height 24
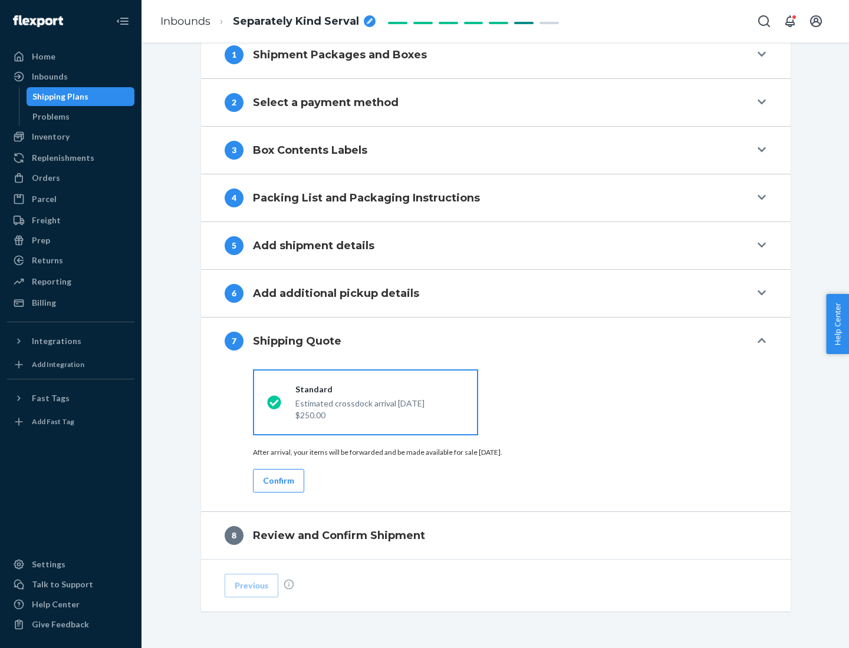
scroll to position [488, 0]
